Goal: Task Accomplishment & Management: Complete application form

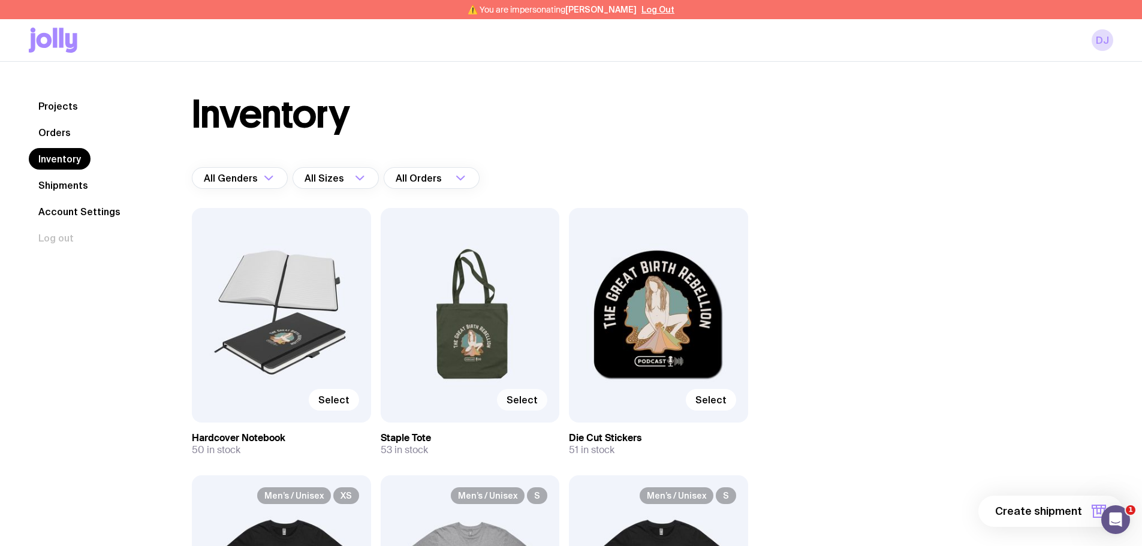
click at [509, 396] on label "Select" at bounding box center [522, 400] width 50 height 22
click at [0, 0] on input "Select" at bounding box center [0, 0] width 0 height 0
click at [1091, 507] on button "1 item" at bounding box center [1080, 511] width 88 height 31
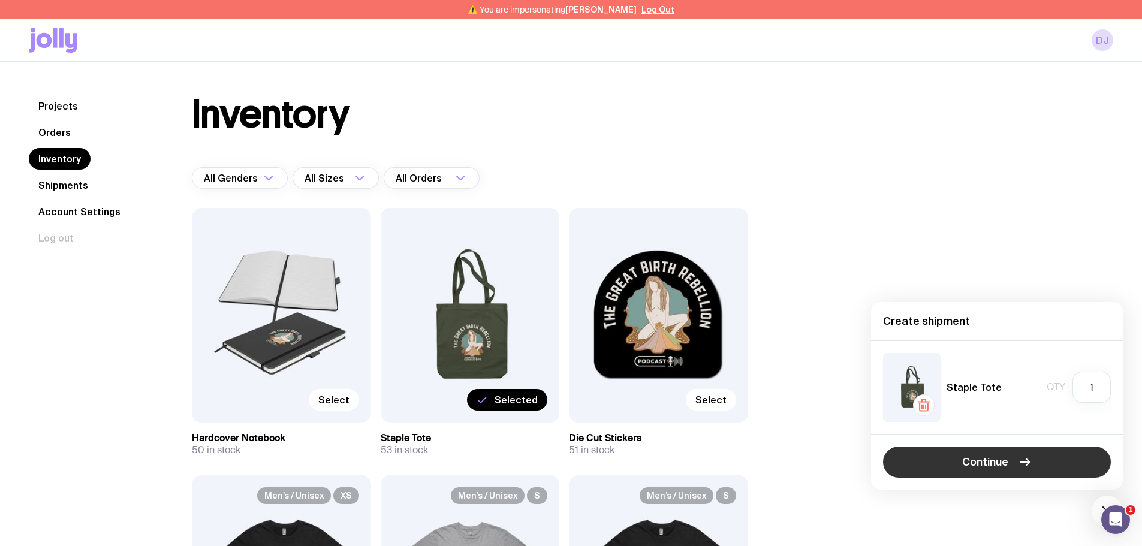
click at [958, 464] on button "Continue" at bounding box center [997, 462] width 228 height 31
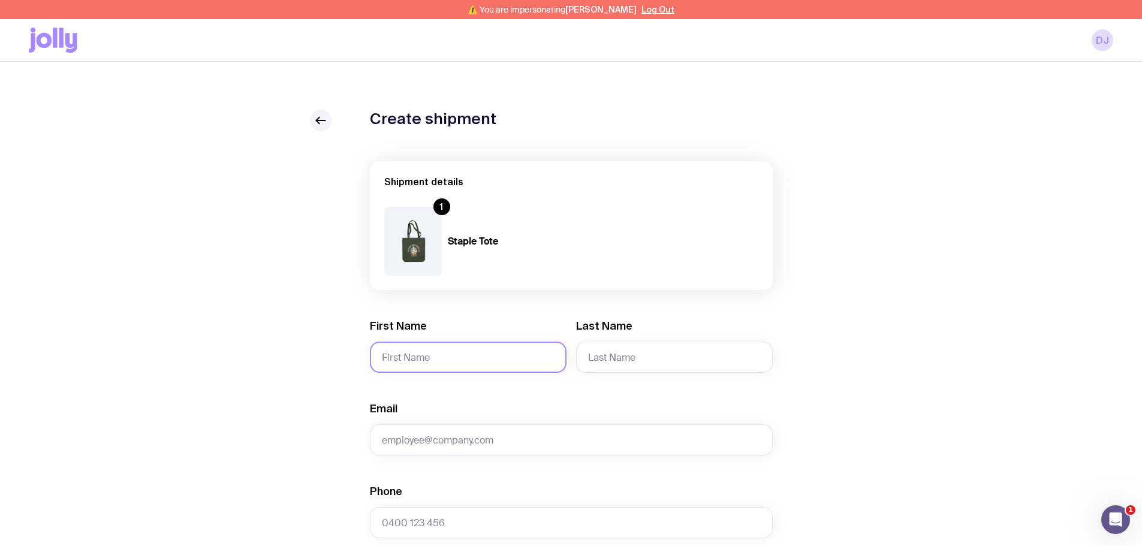
click at [411, 347] on input "First Name" at bounding box center [468, 357] width 197 height 31
paste input "[PERSON_NAME]"
click at [434, 362] on input "[PERSON_NAME]" at bounding box center [468, 357] width 197 height 31
type input "Ailbhe"
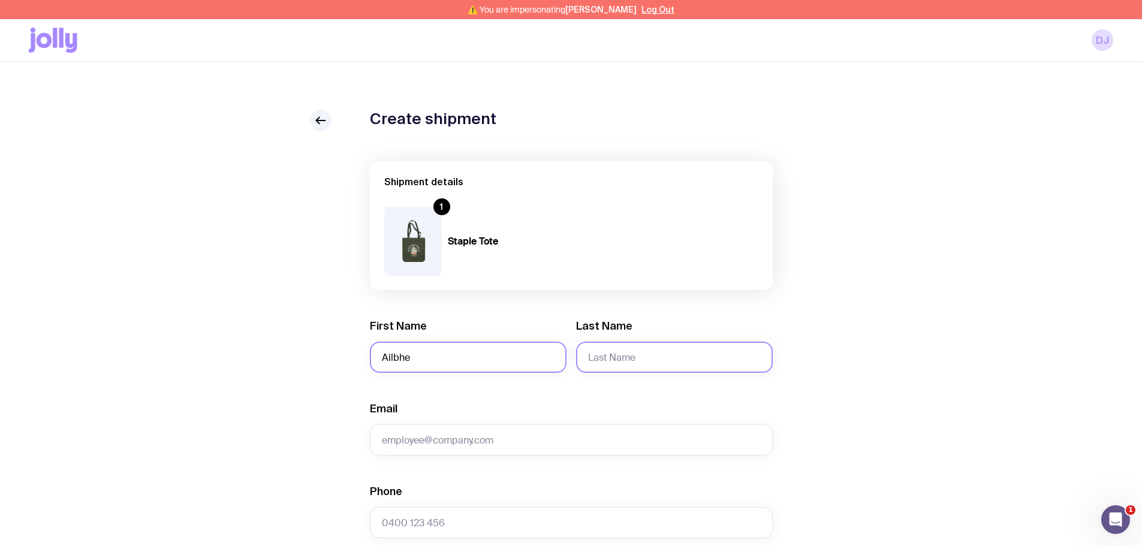
paste input "[PERSON_NAME]"
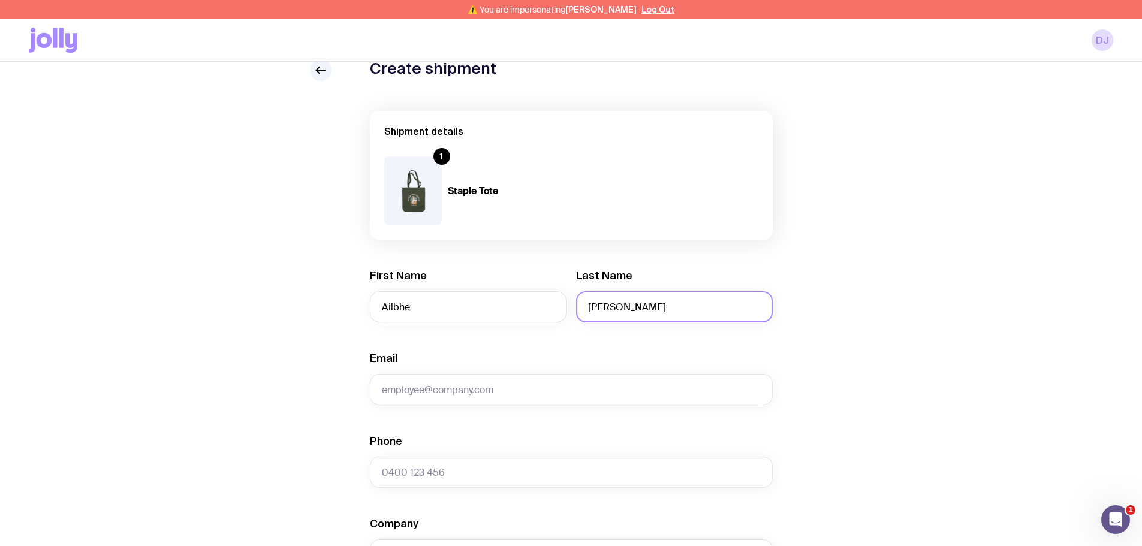
scroll to position [120, 0]
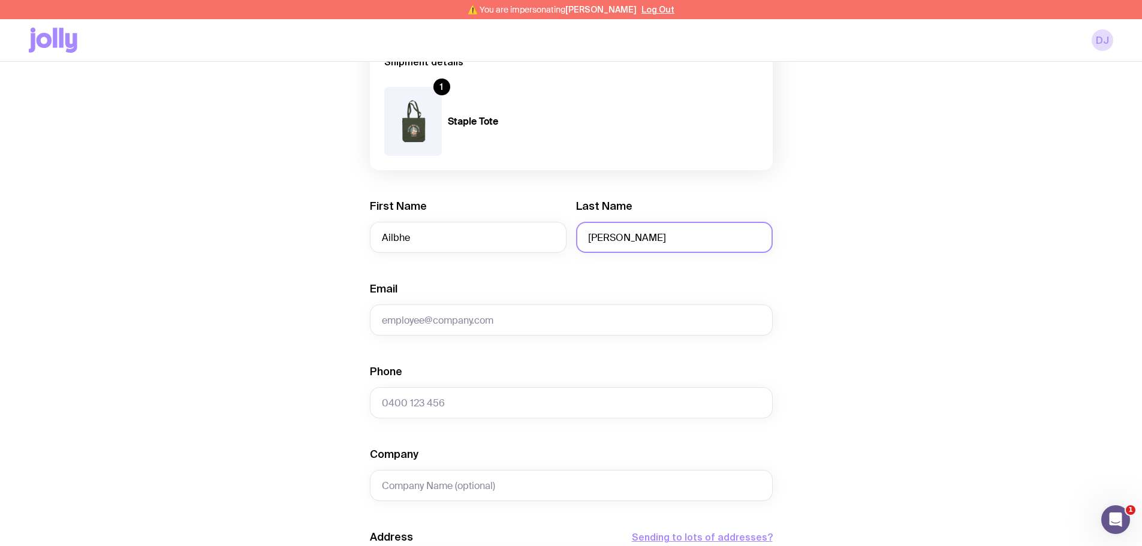
type input "[PERSON_NAME]"
click at [222, 264] on div "Create shipment Shipment details 1 Staple Tote First Name Ailbhe Last Name [PER…" at bounding box center [571, 446] width 1085 height 912
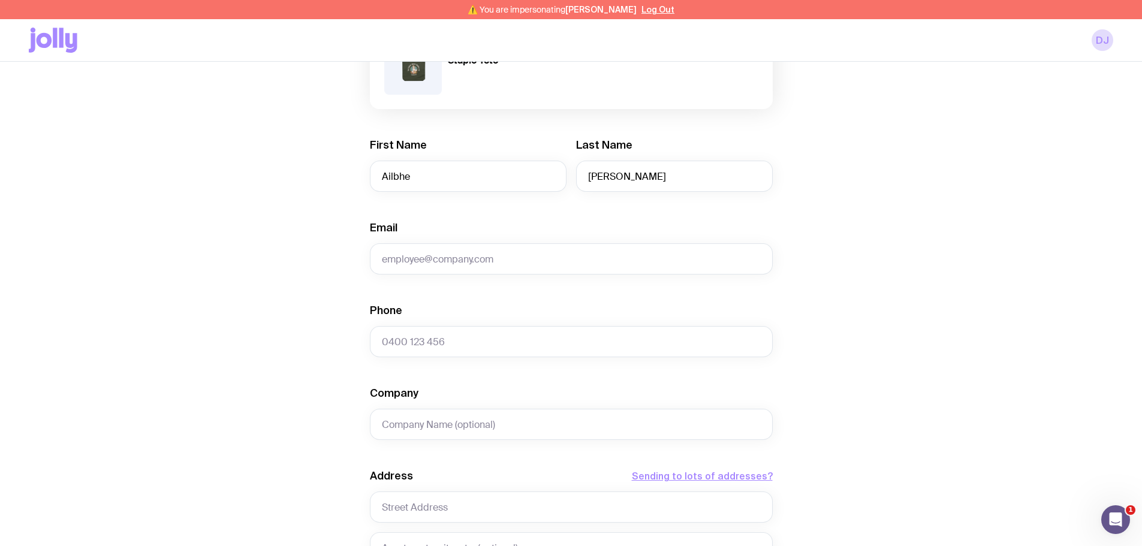
scroll to position [300, 0]
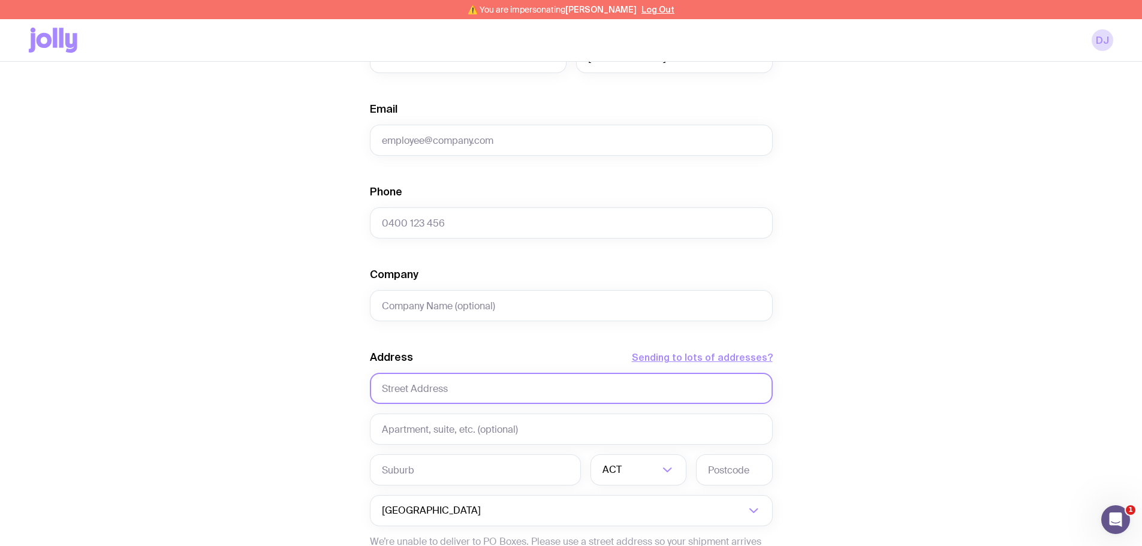
click at [419, 386] on input "text" at bounding box center [571, 388] width 403 height 31
paste input "[STREET_ADDRESS]"
click at [457, 387] on input "[STREET_ADDRESS]" at bounding box center [571, 388] width 403 height 31
type input "[STREET_ADDRESS]"
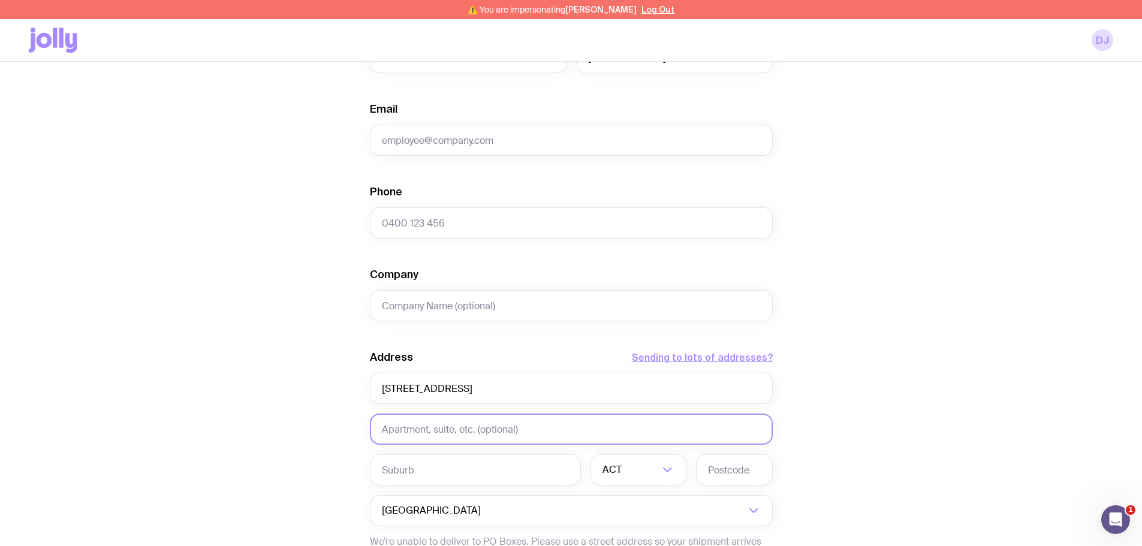
click at [444, 421] on input "text" at bounding box center [571, 429] width 403 height 31
type input "3"
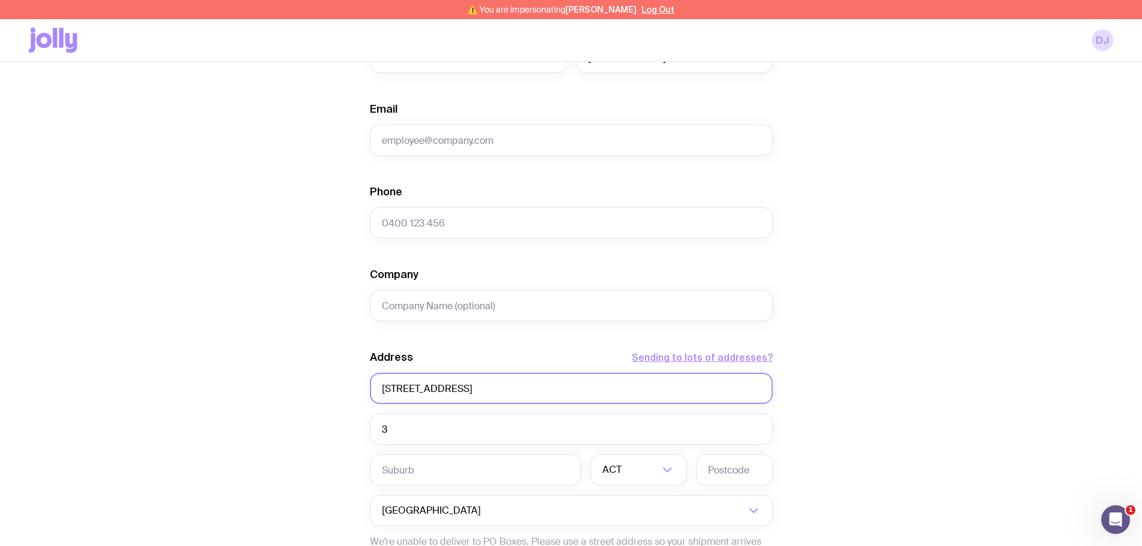
drag, startPoint x: 452, startPoint y: 387, endPoint x: 634, endPoint y: 387, distance: 181.7
click at [547, 387] on input "[STREET_ADDRESS]" at bounding box center [571, 388] width 403 height 31
drag, startPoint x: 634, startPoint y: 387, endPoint x: 738, endPoint y: 388, distance: 103.7
click at [736, 388] on input "[STREET_ADDRESS]" at bounding box center [571, 388] width 403 height 31
click at [738, 388] on input "[STREET_ADDRESS]" at bounding box center [571, 388] width 403 height 31
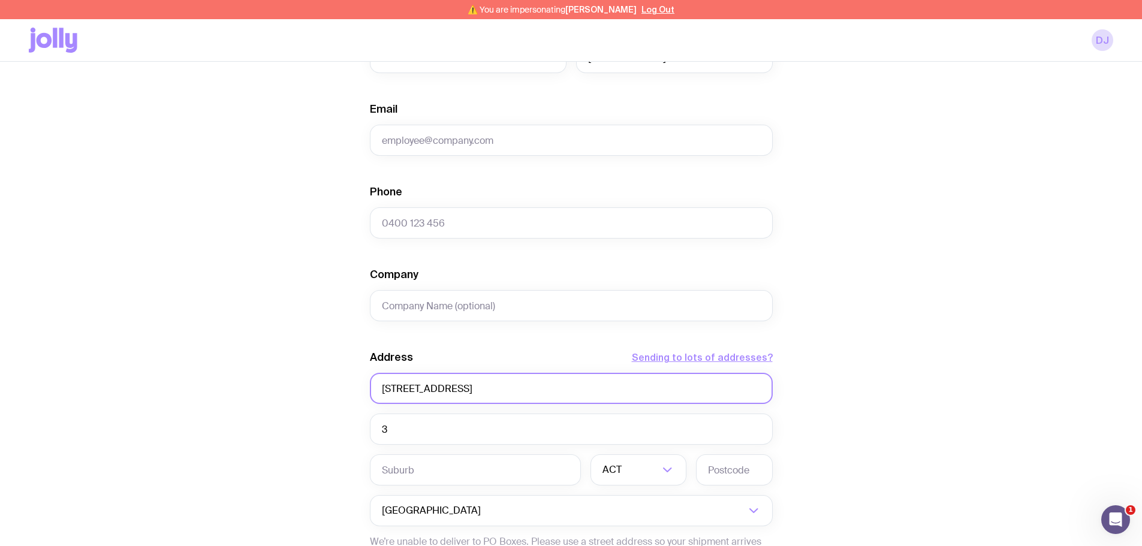
click at [727, 390] on input "[STREET_ADDRESS]" at bounding box center [571, 388] width 403 height 31
drag, startPoint x: 588, startPoint y: 388, endPoint x: 451, endPoint y: 387, distance: 136.7
click at [451, 387] on input "[STREET_ADDRESS]" at bounding box center [571, 388] width 403 height 31
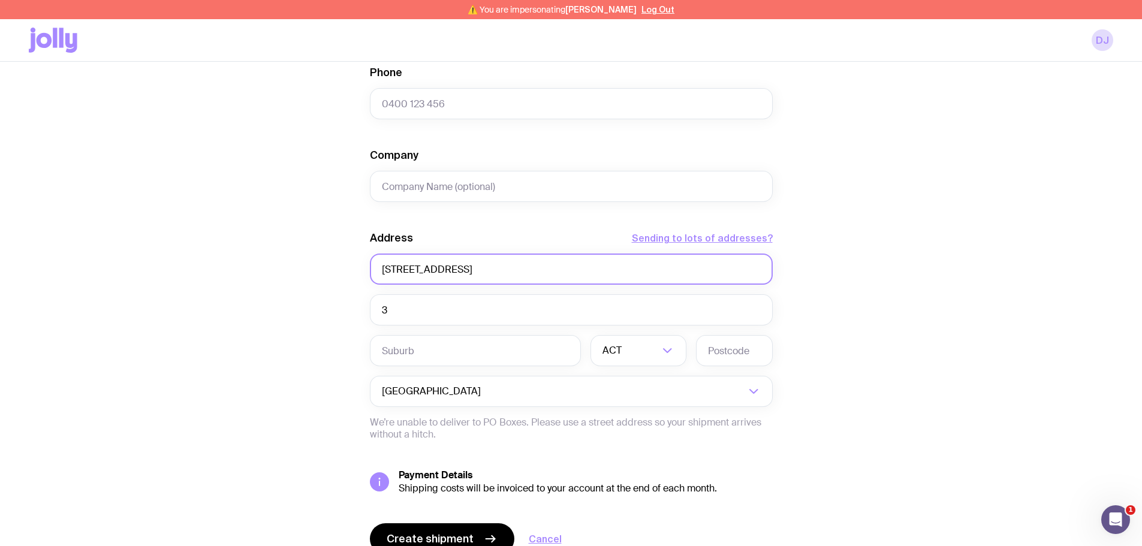
scroll to position [420, 0]
type input "[STREET_ADDRESS]"
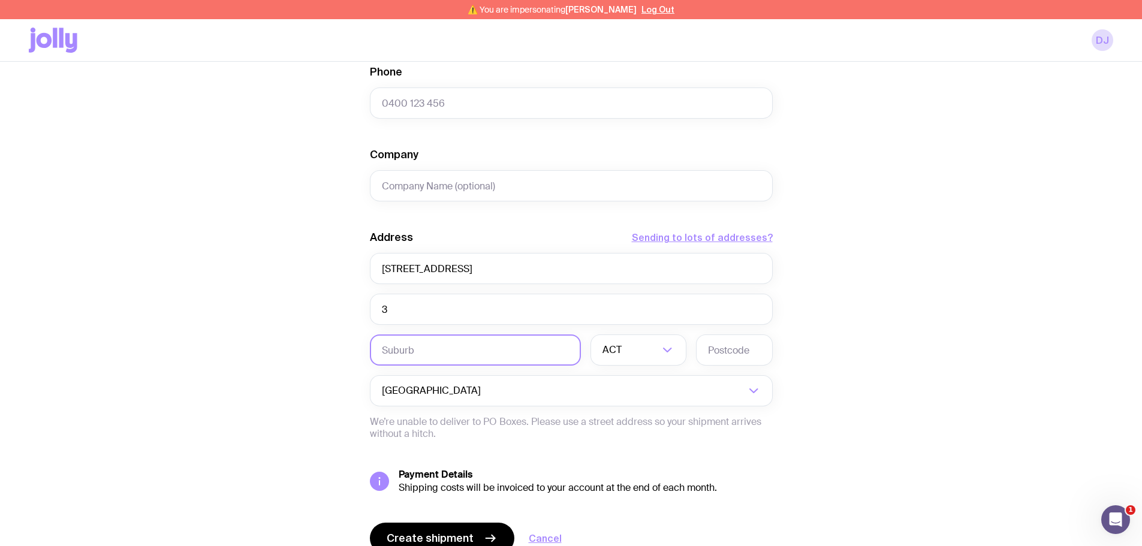
click at [411, 353] on input "text" at bounding box center [475, 350] width 211 height 31
paste input "[GEOGRAPHIC_DATA], [GEOGRAPHIC_DATA] 2110 [GEOGRAPHIC_DATA]"
drag, startPoint x: 426, startPoint y: 348, endPoint x: 661, endPoint y: 362, distance: 236.0
click at [661, 362] on div "[GEOGRAPHIC_DATA], [GEOGRAPHIC_DATA] 2110 [GEOGRAPHIC_DATA] ACT Loading..." at bounding box center [571, 350] width 403 height 31
type input "[GEOGRAPHIC_DATA]"
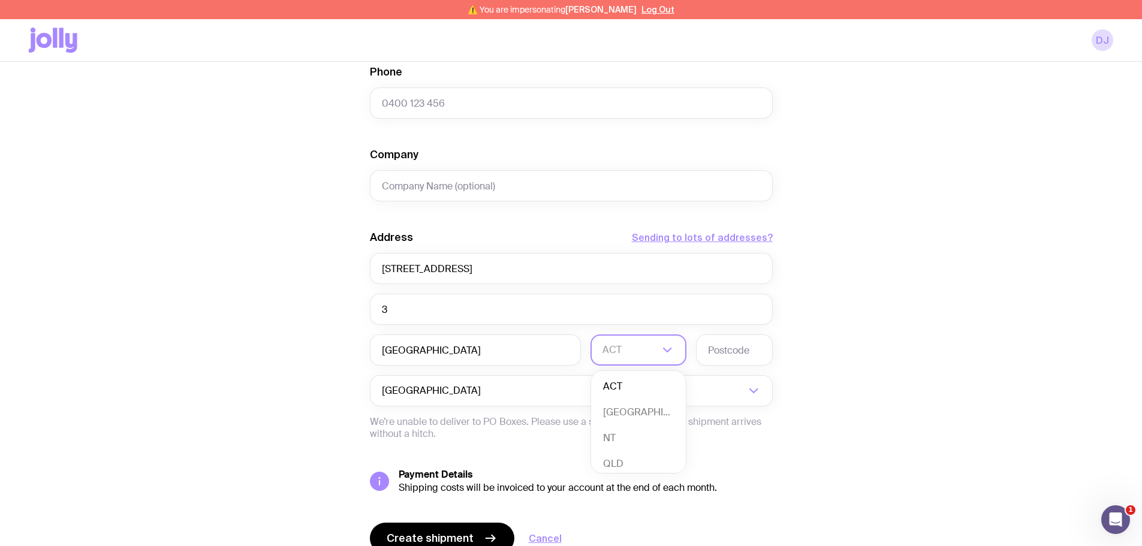
click at [610, 348] on div "ACT" at bounding box center [626, 350] width 70 height 31
click at [629, 406] on li "[GEOGRAPHIC_DATA]" at bounding box center [638, 413] width 95 height 26
click at [305, 365] on div "Create shipment Shipment details 1 Staple Tote First Name Ailbhe Last Name [PER…" at bounding box center [571, 146] width 1085 height 912
click at [735, 355] on input "text" at bounding box center [734, 350] width 77 height 31
type input "2110"
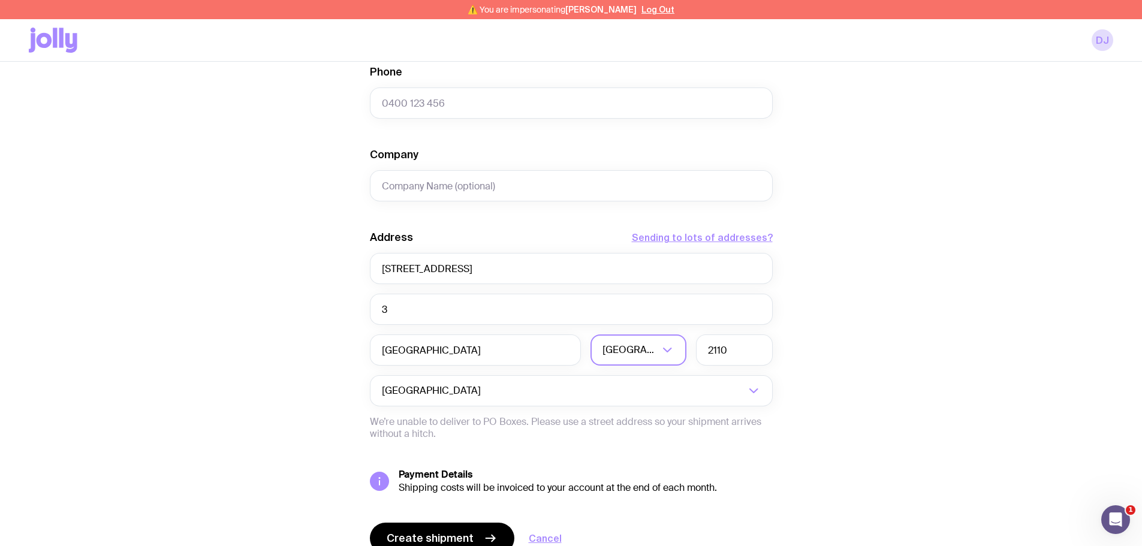
click at [854, 338] on div "Create shipment Shipment details 1 Staple Tote First Name Ailbhe Last Name [PER…" at bounding box center [571, 146] width 1085 height 912
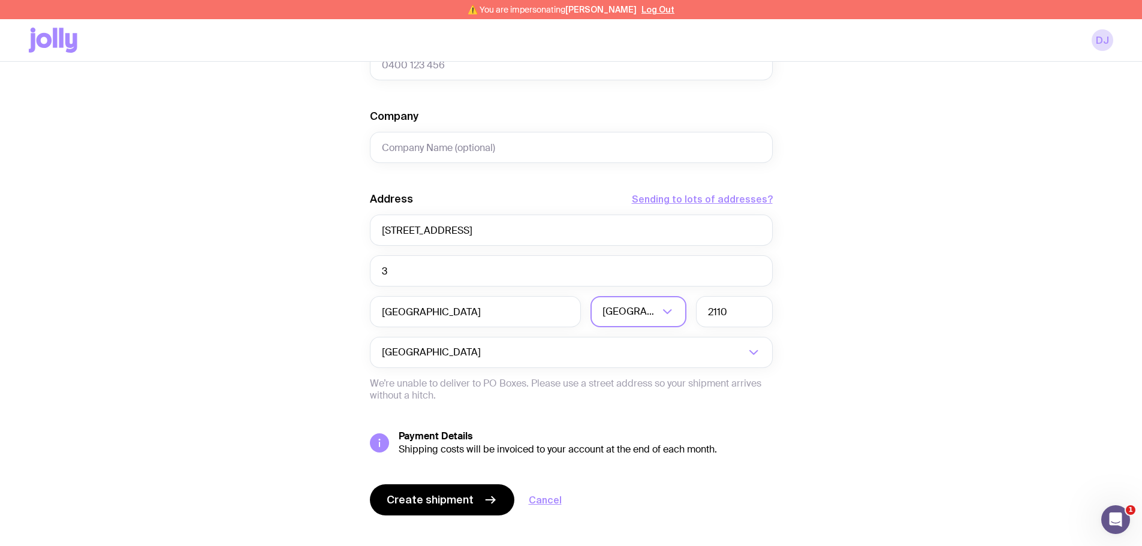
scroll to position [476, 0]
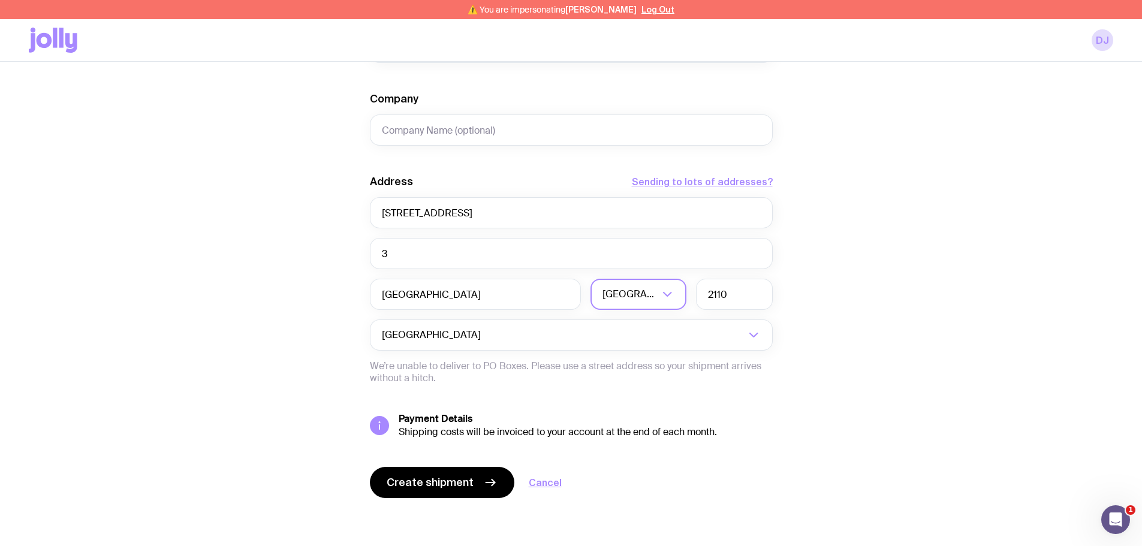
click at [315, 327] on div "Create shipment Shipment details 1 Staple Tote First Name Ailbhe Last Name [PER…" at bounding box center [571, 90] width 1085 height 912
click at [408, 480] on span "Create shipment" at bounding box center [430, 483] width 87 height 14
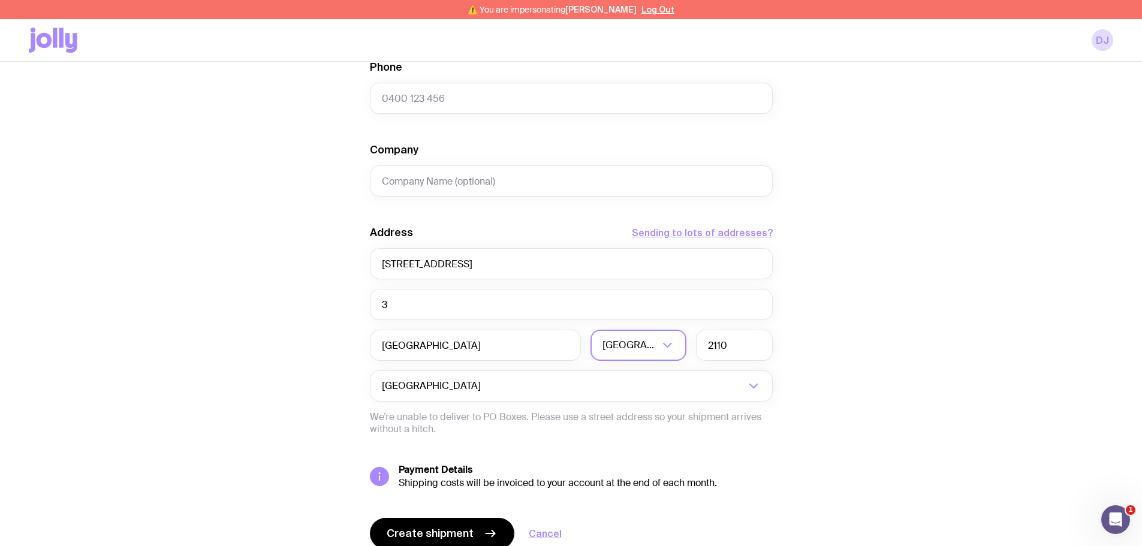
scroll to position [185, 0]
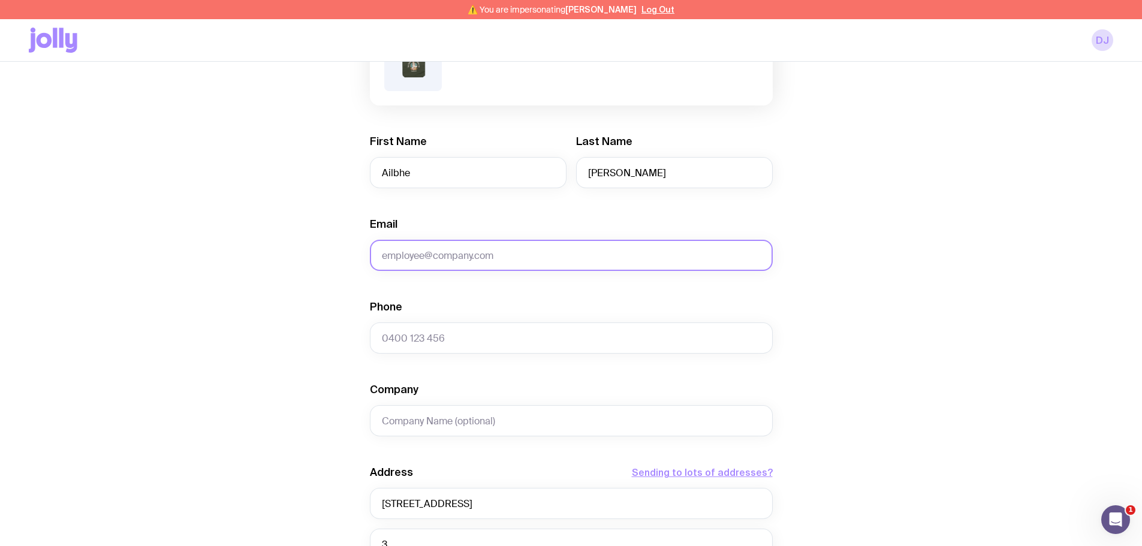
type input "a"
type input "[EMAIL_ADDRESS][DOMAIN_NAME]"
click at [279, 279] on div "Create shipment Shipment details 1 Staple Tote First Name Ailbhe Last Name [PER…" at bounding box center [571, 381] width 1085 height 912
click at [426, 349] on input "Phone" at bounding box center [571, 338] width 403 height 31
paste input "[PHONE_NUMBER]"
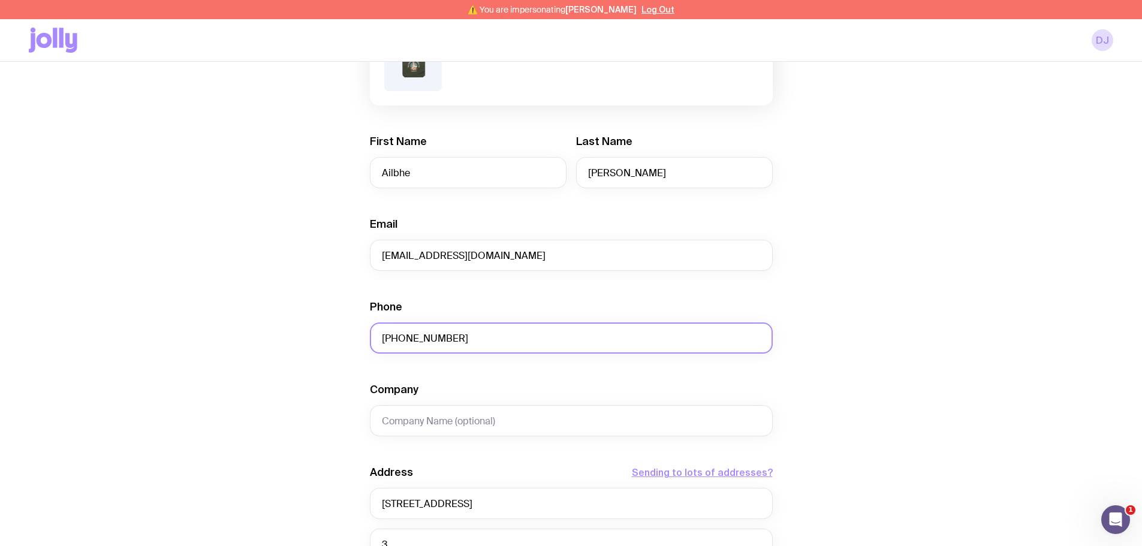
type input "[PHONE_NUMBER]"
click at [329, 326] on div "Create shipment Shipment details 1 Staple Tote First Name Ailbhe Last Name [PER…" at bounding box center [571, 381] width 1085 height 912
click at [333, 315] on div "Create shipment Shipment details 1 Staple Tote First Name Ailbhe Last Name [PER…" at bounding box center [571, 381] width 1085 height 912
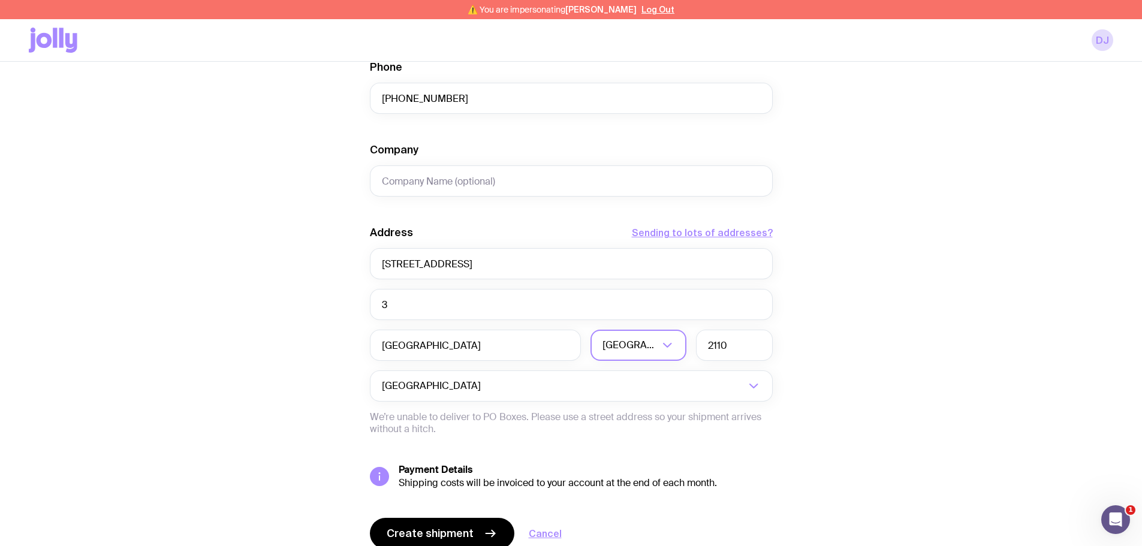
scroll to position [476, 0]
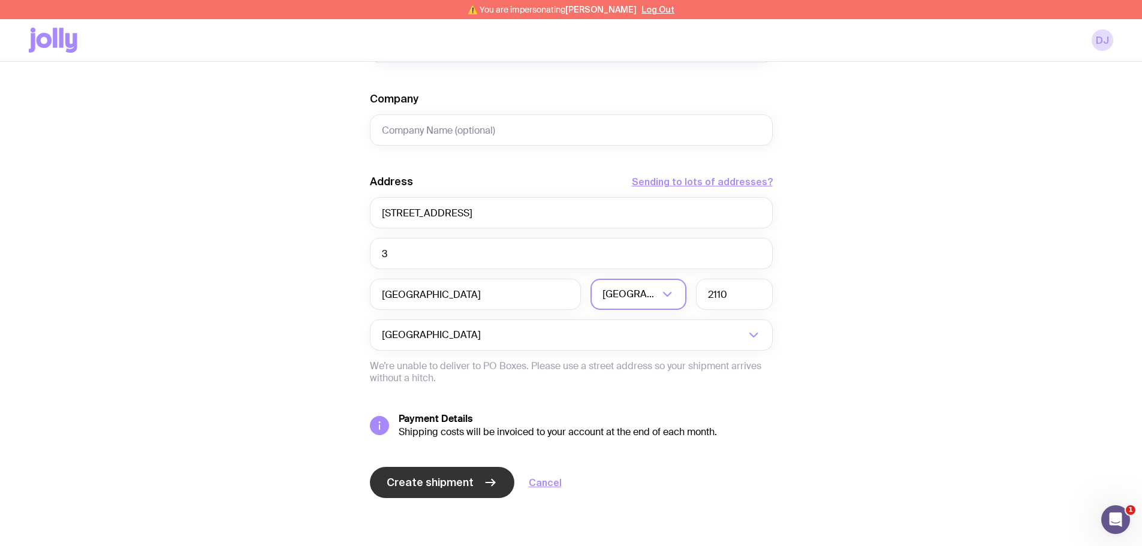
click at [444, 479] on span "Create shipment" at bounding box center [430, 483] width 87 height 14
